Goal: Information Seeking & Learning: Learn about a topic

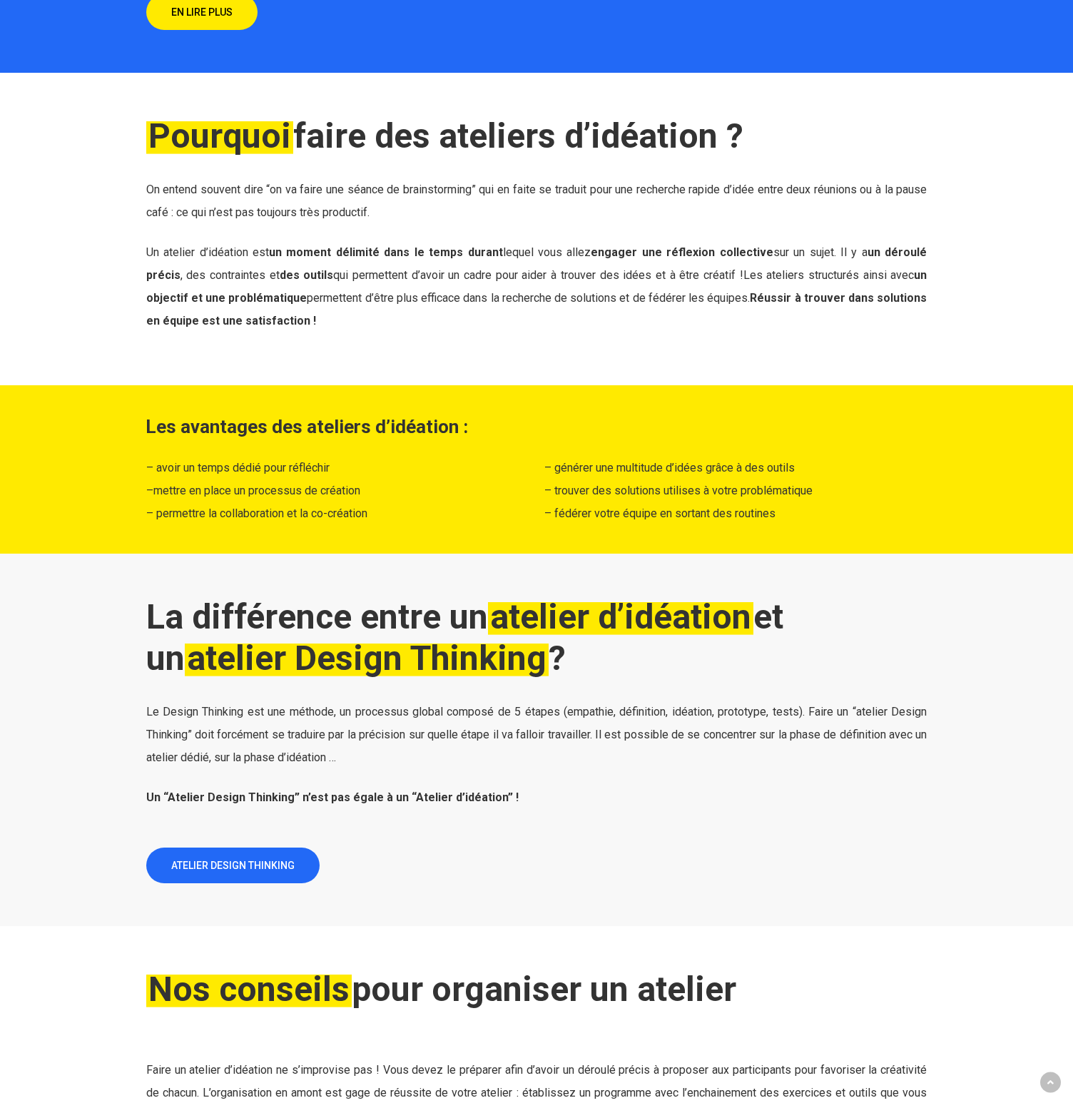
scroll to position [1388, 0]
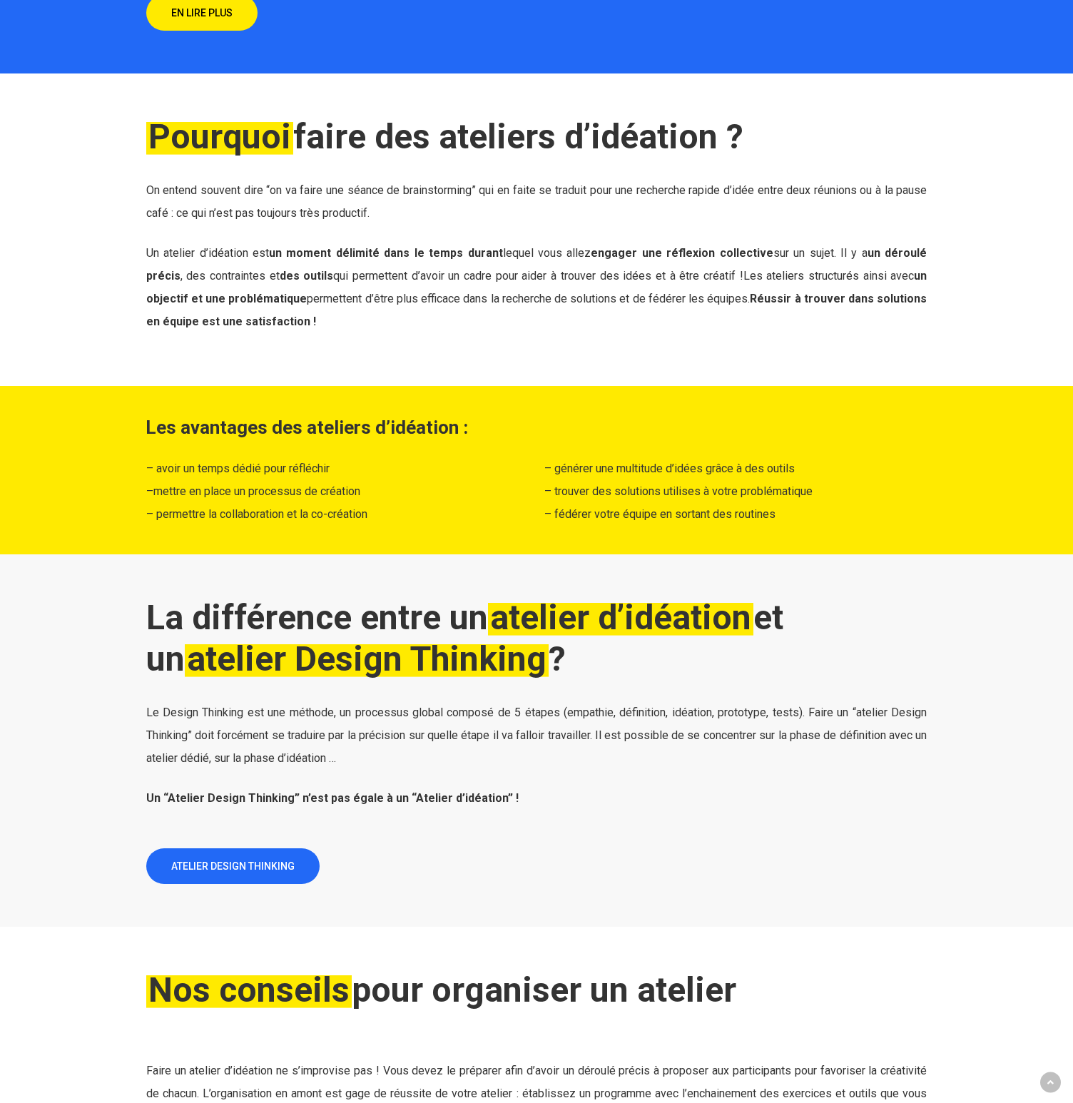
click at [607, 722] on p "Le Design Thinking est une méthode, un processus global composé de 5 étapes (em…" at bounding box center [536, 744] width 781 height 86
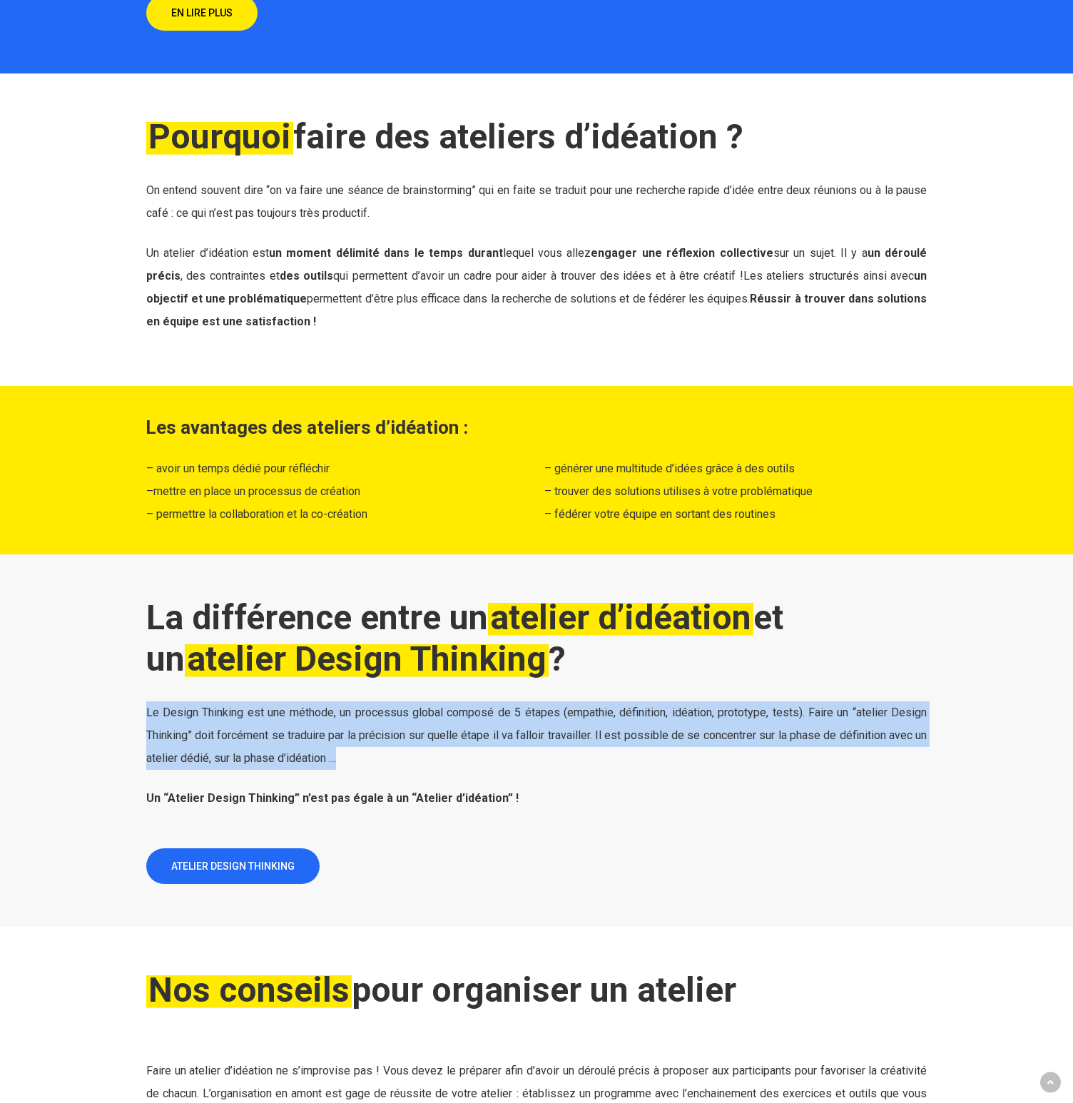
click at [607, 722] on p "Le Design Thinking est une méthode, un processus global composé de 5 étapes (em…" at bounding box center [536, 744] width 781 height 86
click at [686, 743] on p "Le Design Thinking est une méthode, un processus global composé de 5 étapes (em…" at bounding box center [536, 744] width 781 height 86
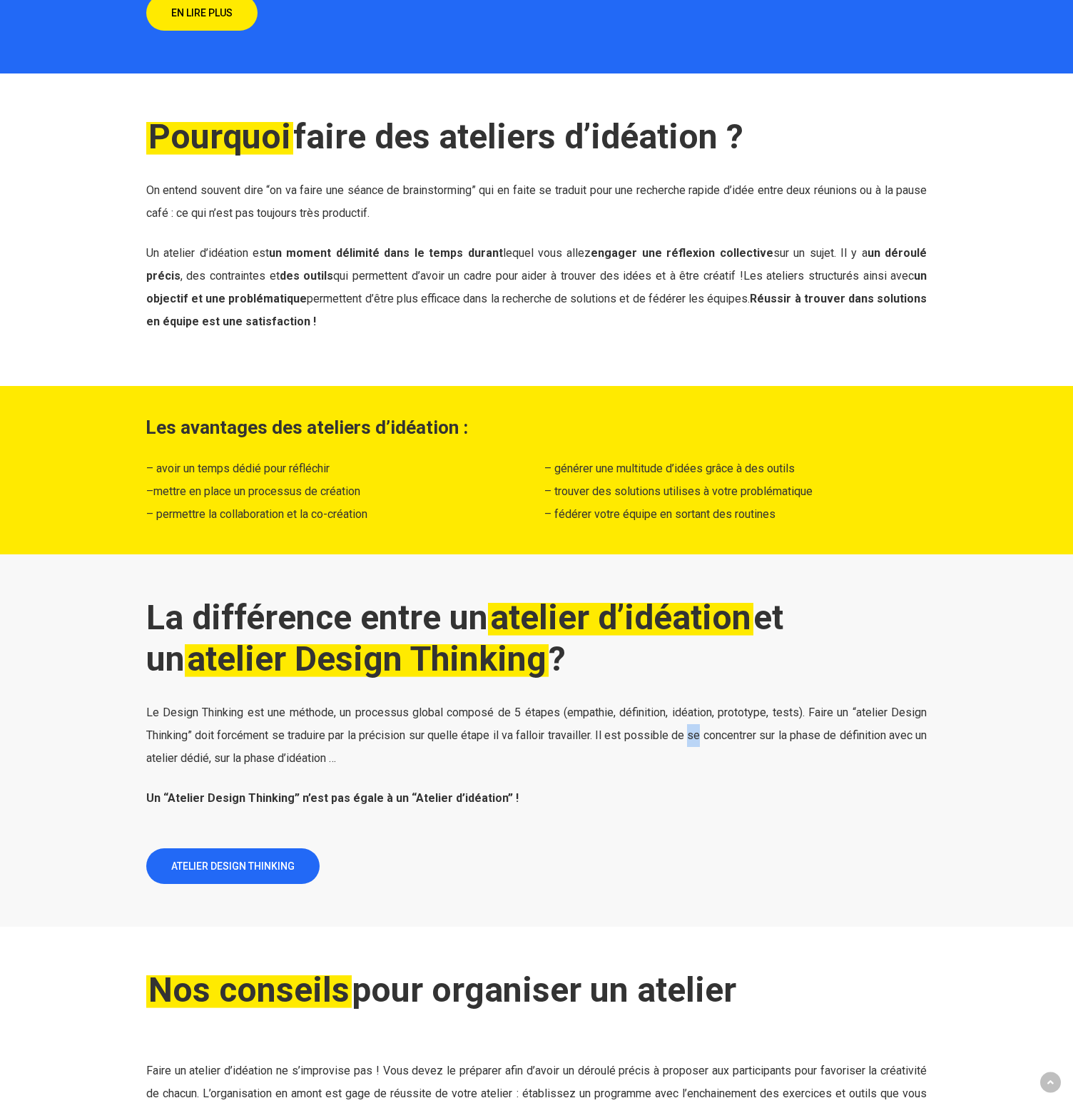
click at [686, 743] on p "Le Design Thinking est une méthode, un processus global composé de 5 étapes (em…" at bounding box center [536, 744] width 781 height 86
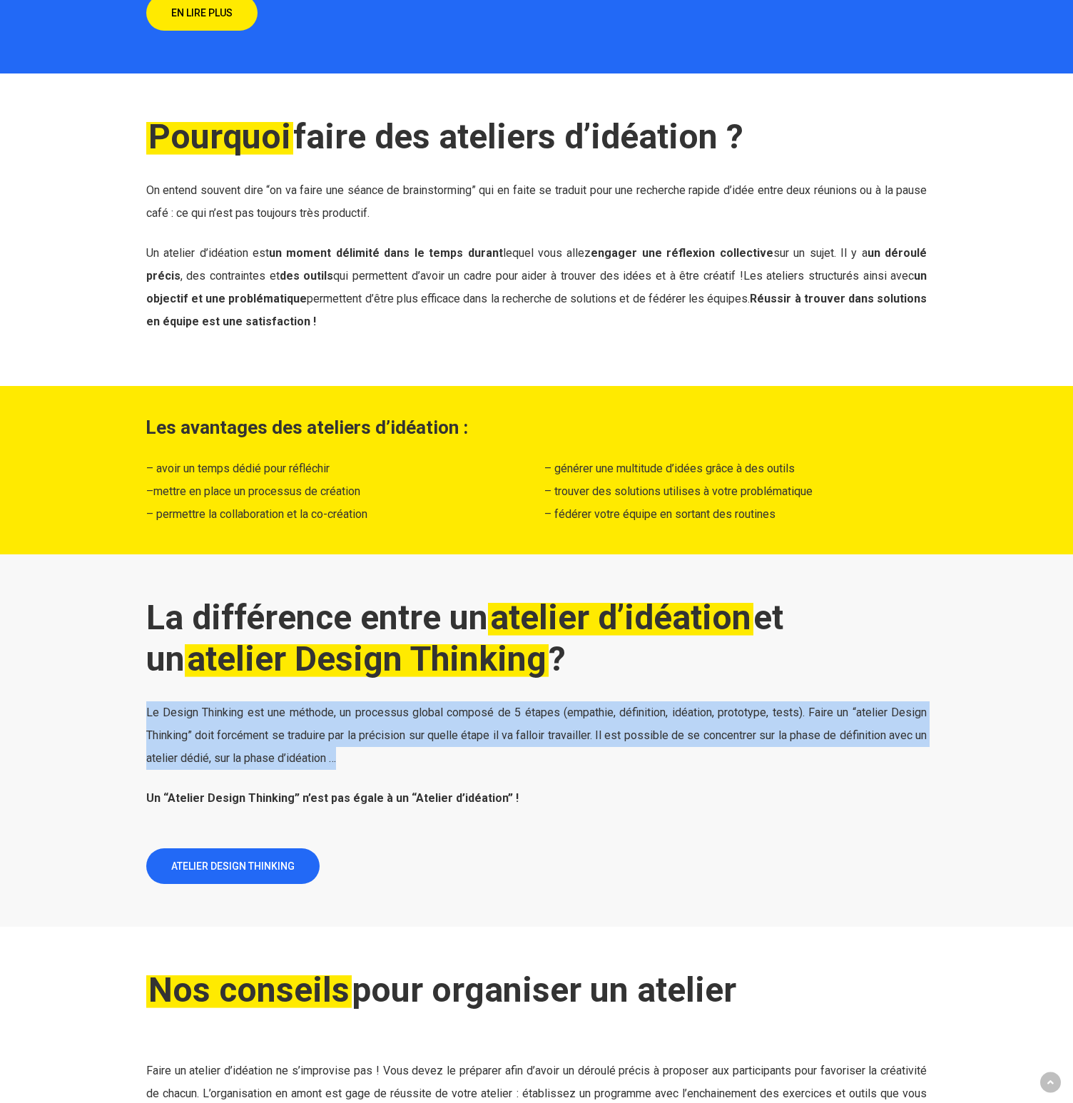
click at [686, 743] on p "Le Design Thinking est une méthode, un processus global composé de 5 étapes (em…" at bounding box center [536, 744] width 781 height 86
click at [449, 796] on strong "Un “Atelier Design Thinking” n’est pas égale à un “Atelier d’idéation” !" at bounding box center [332, 798] width 372 height 14
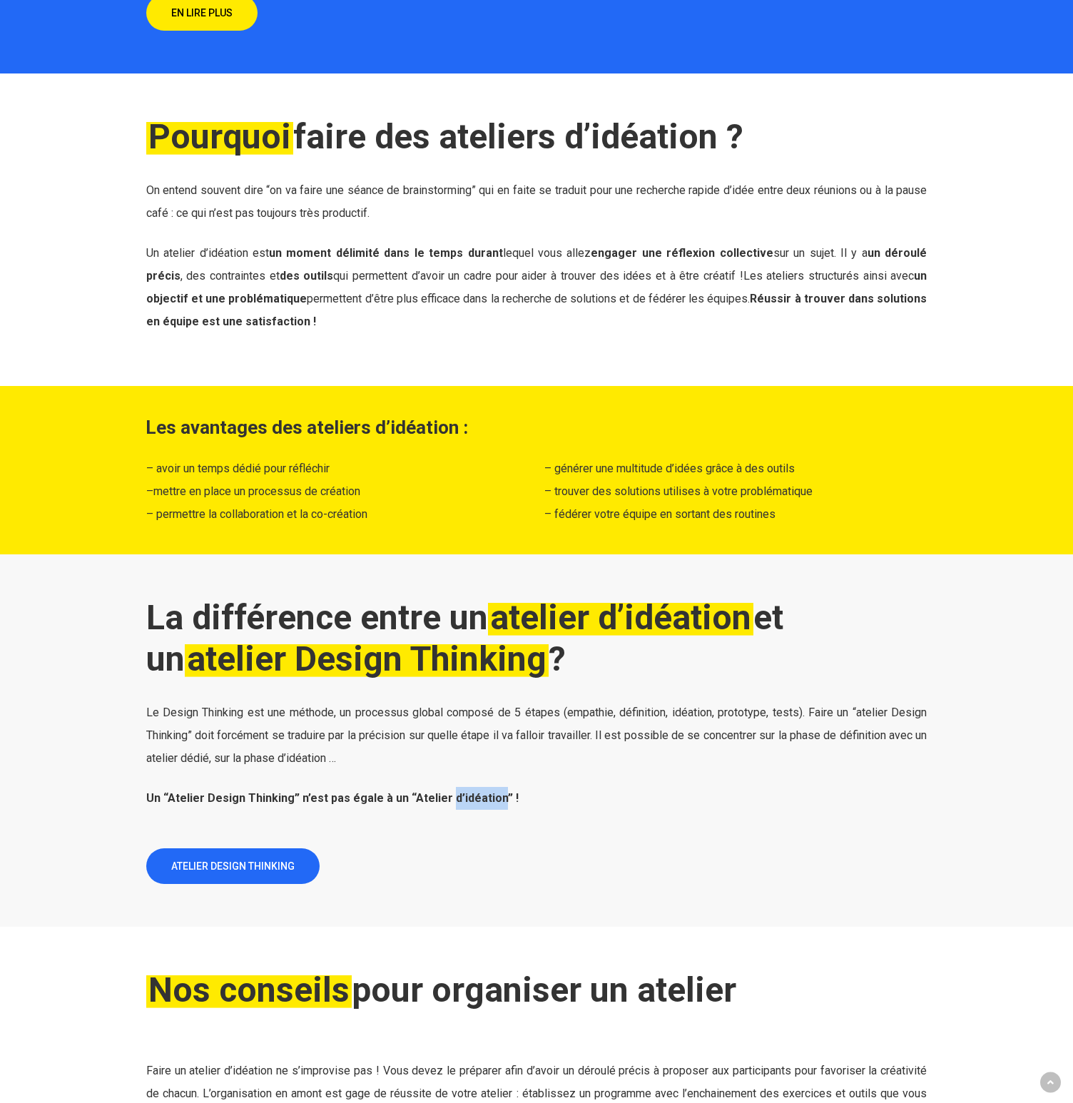
click at [449, 796] on strong "Un “Atelier Design Thinking” n’est pas égale à un “Atelier d’idéation” !" at bounding box center [332, 798] width 372 height 14
click at [592, 726] on p "Le Design Thinking est une méthode, un processus global composé de 5 étapes (em…" at bounding box center [536, 744] width 781 height 86
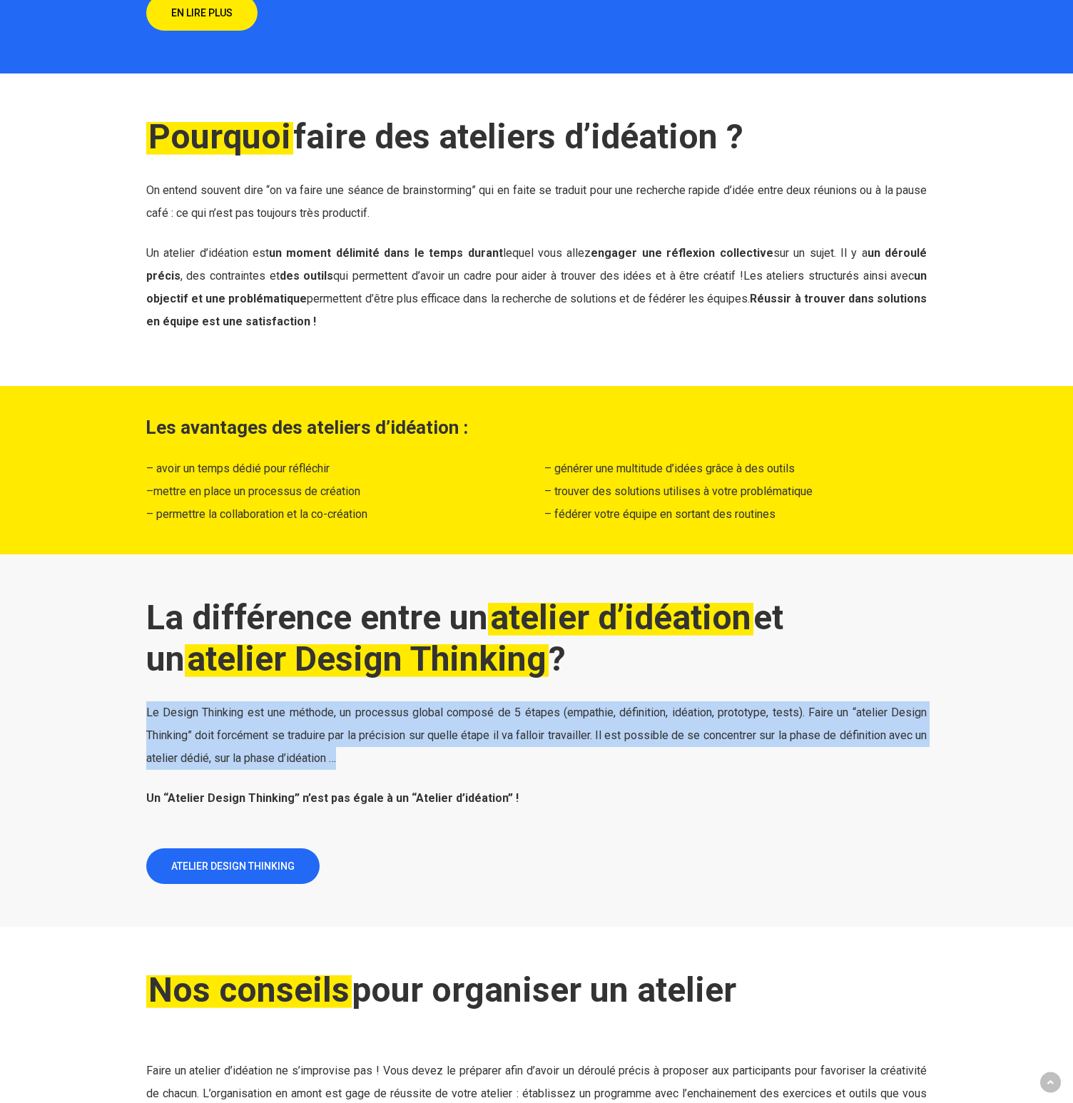
click at [592, 726] on p "Le Design Thinking est une méthode, un processus global composé de 5 étapes (em…" at bounding box center [536, 744] width 781 height 86
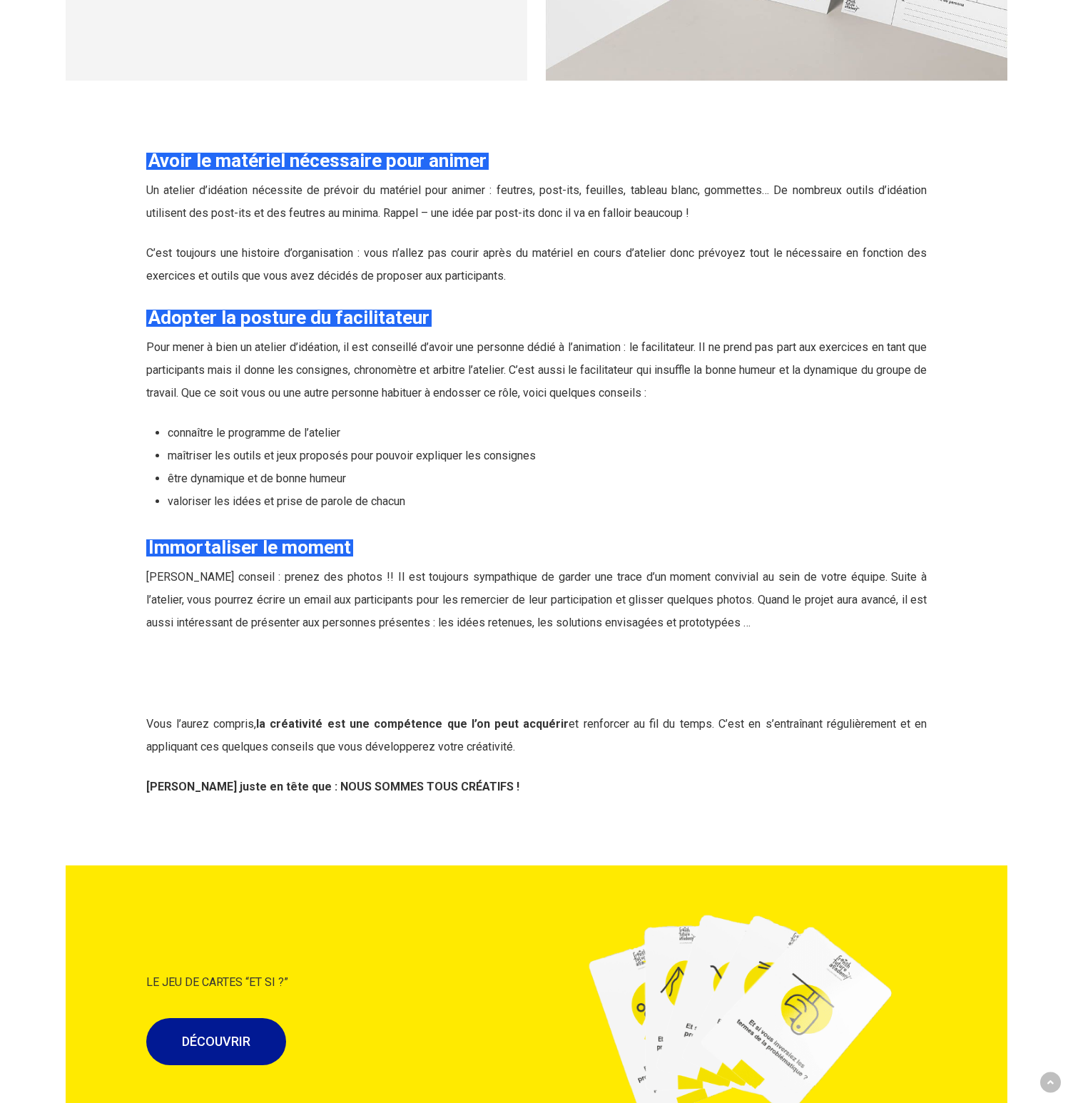
scroll to position [3764, 0]
